Goal: Task Accomplishment & Management: Manage account settings

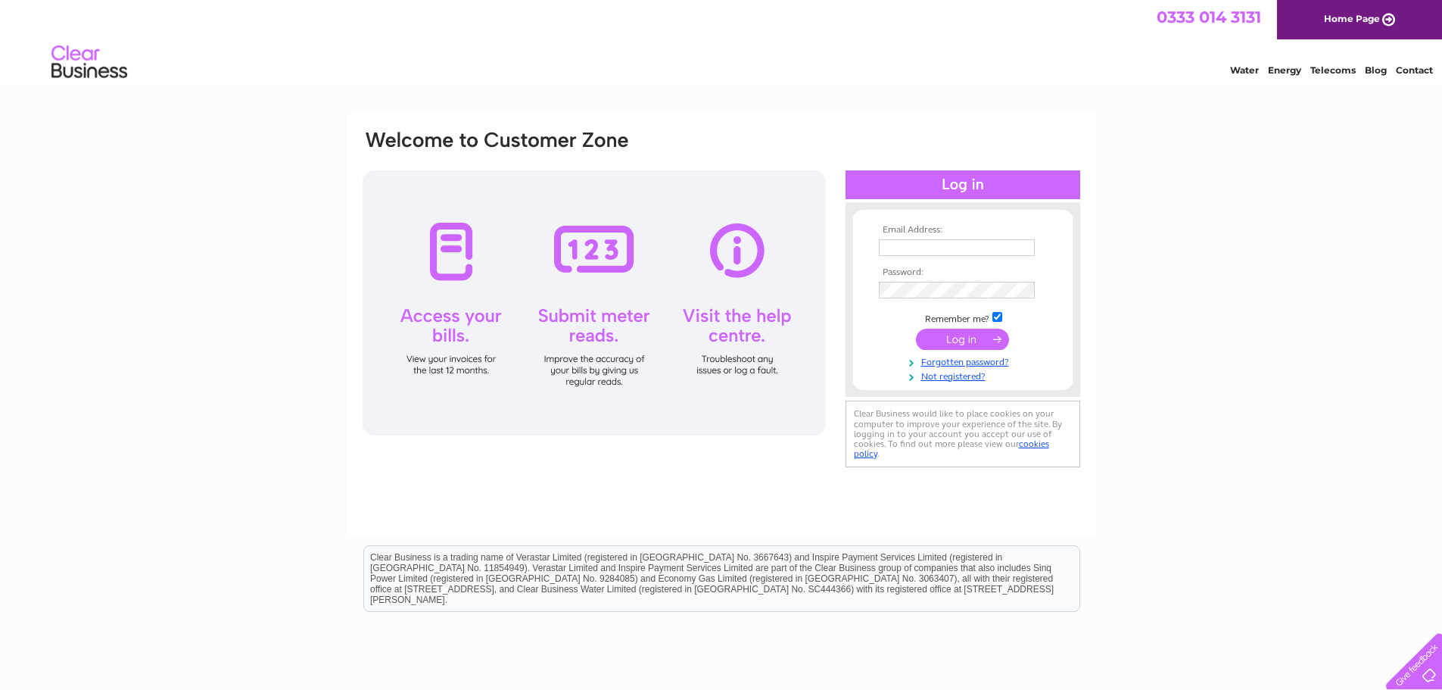
type input "guy@guyrh.com"
click at [942, 340] on input "submit" at bounding box center [962, 339] width 93 height 21
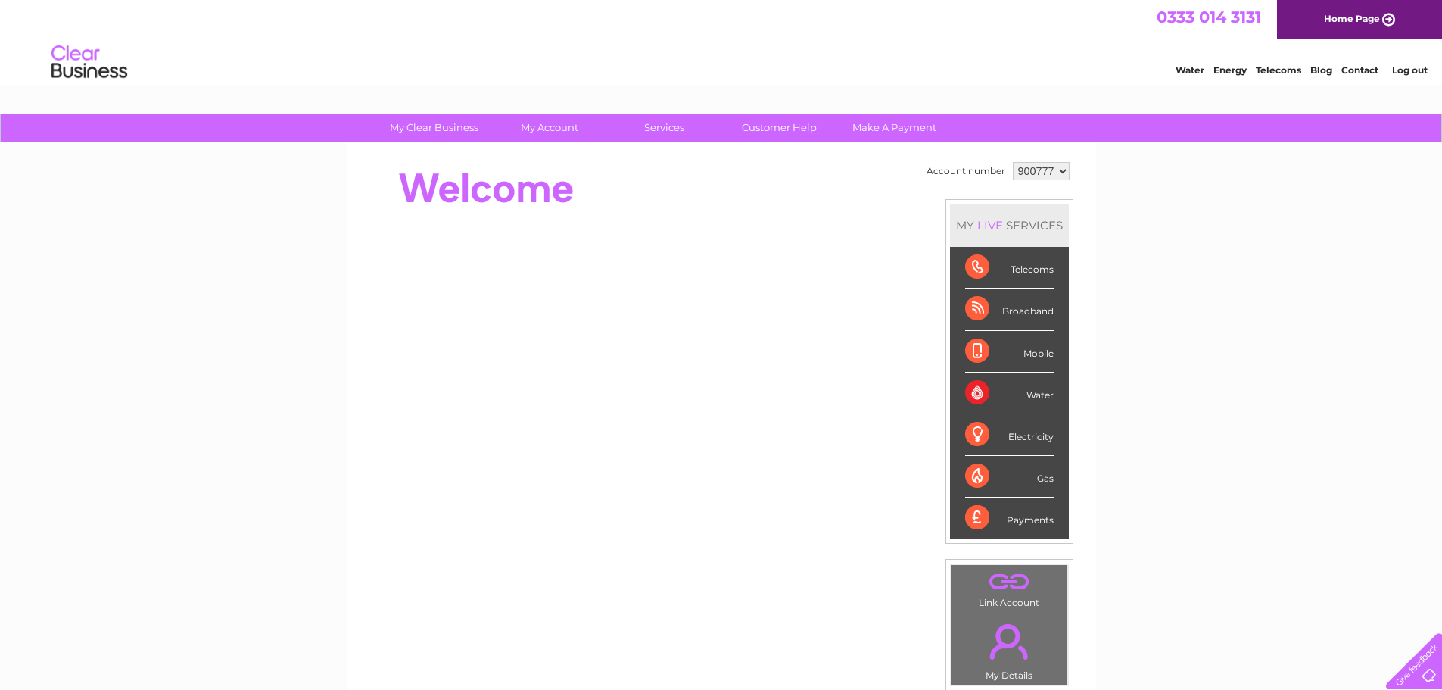
click at [1060, 170] on select "900777 900778 900779 900780 900781 900782 900783 900784" at bounding box center [1041, 171] width 57 height 18
select select "900784"
click at [1013, 162] on select "900777 900778 900779 900780 900781 900782 900783 900784" at bounding box center [1041, 171] width 57 height 18
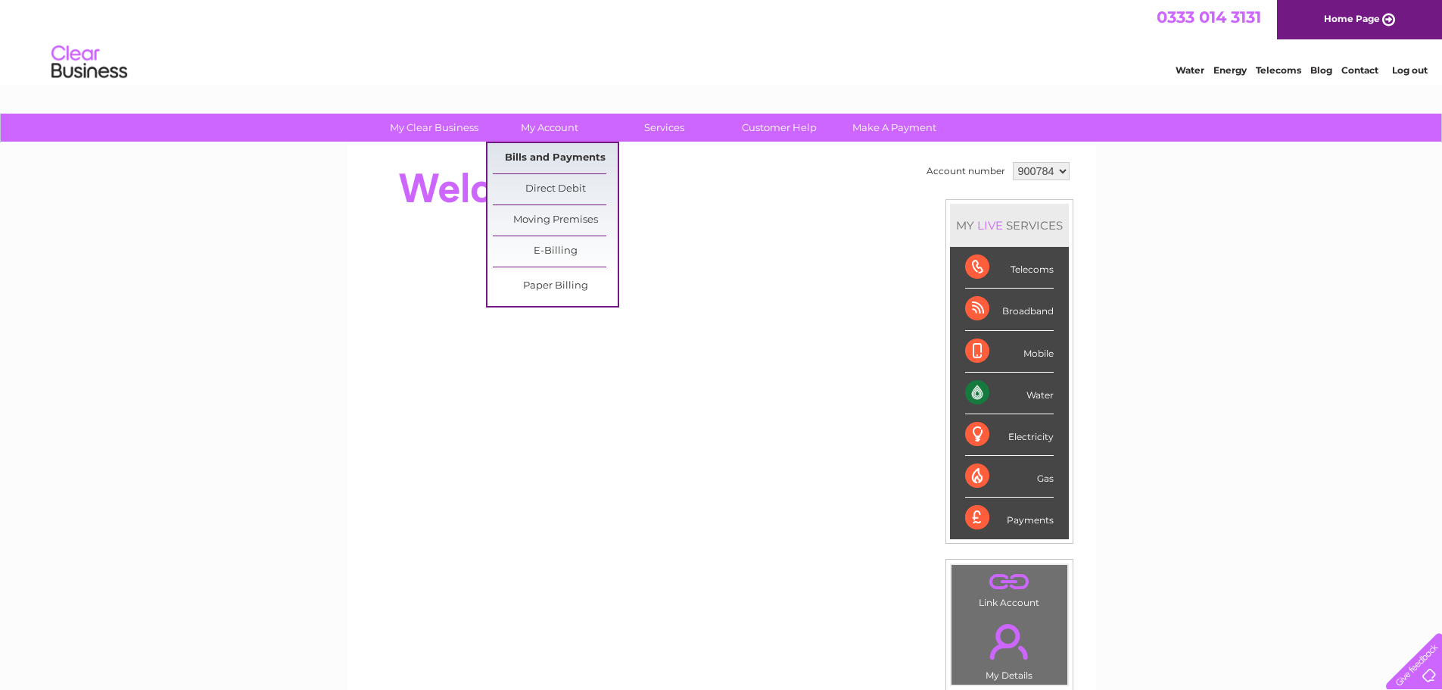
click at [553, 159] on link "Bills and Payments" at bounding box center [555, 158] width 125 height 30
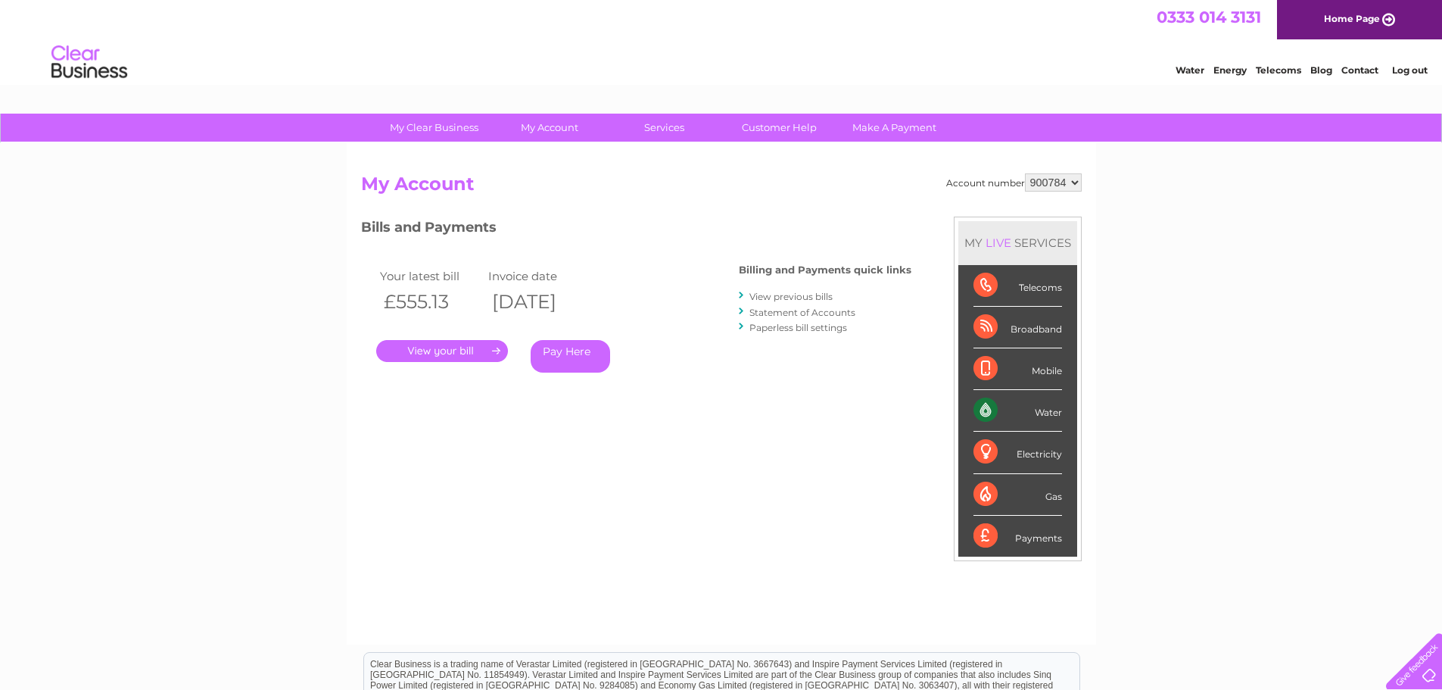
click at [463, 352] on link "." at bounding box center [442, 351] width 132 height 22
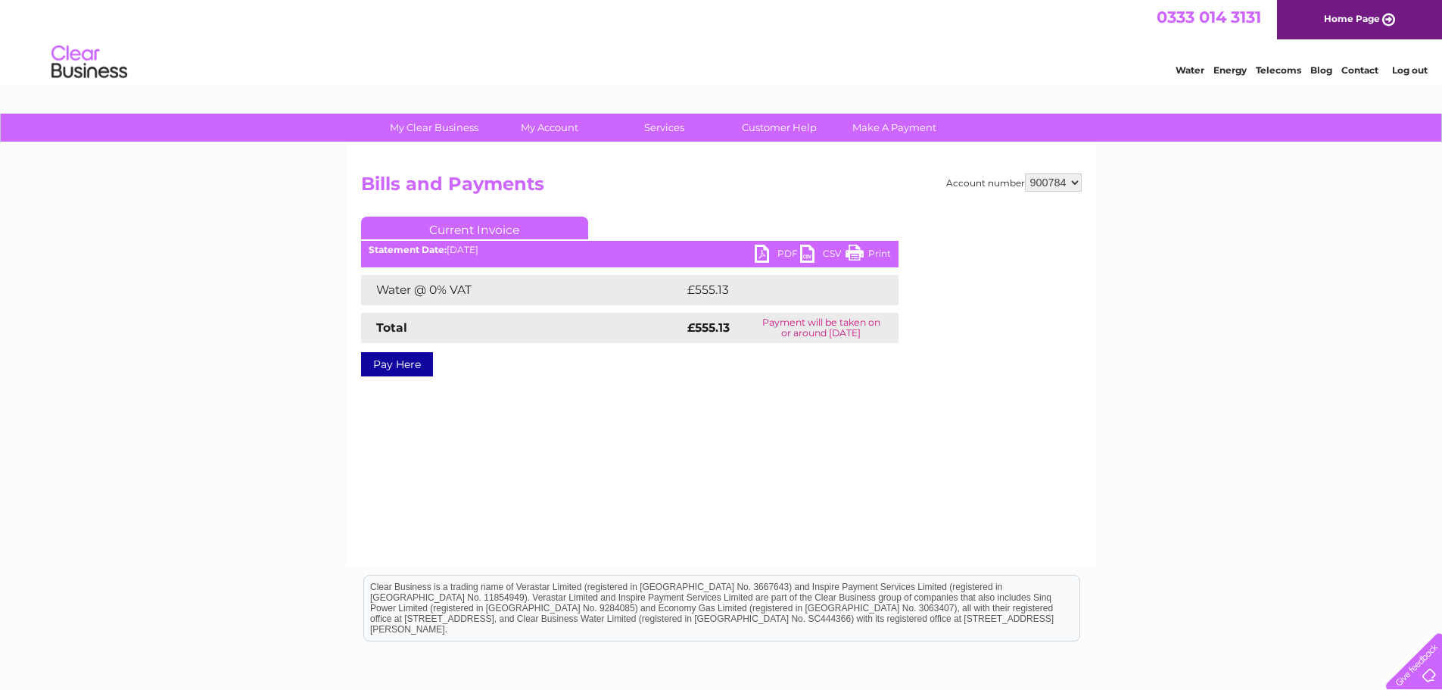
click at [775, 260] on link "PDF" at bounding box center [777, 255] width 45 height 22
click at [766, 256] on link "PDF" at bounding box center [777, 255] width 45 height 22
